Goal: Task Accomplishment & Management: Use online tool/utility

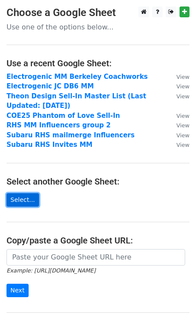
click at [21, 196] on link "Select..." at bounding box center [22, 199] width 32 height 13
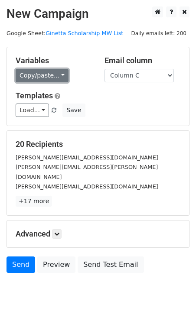
click at [40, 73] on link "Copy/paste..." at bounding box center [42, 75] width 53 height 13
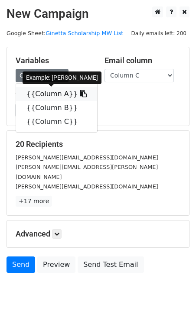
click at [44, 89] on link "{{Column A}}" at bounding box center [56, 94] width 81 height 14
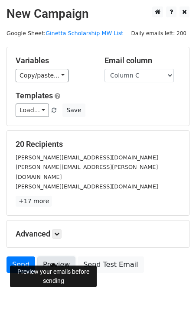
click at [49, 256] on link "Preview" at bounding box center [56, 264] width 38 height 16
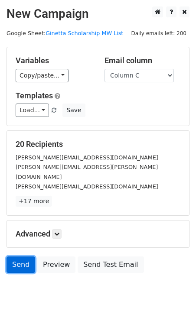
click at [16, 256] on link "Send" at bounding box center [20, 264] width 29 height 16
